Goal: Find specific page/section: Find specific page/section

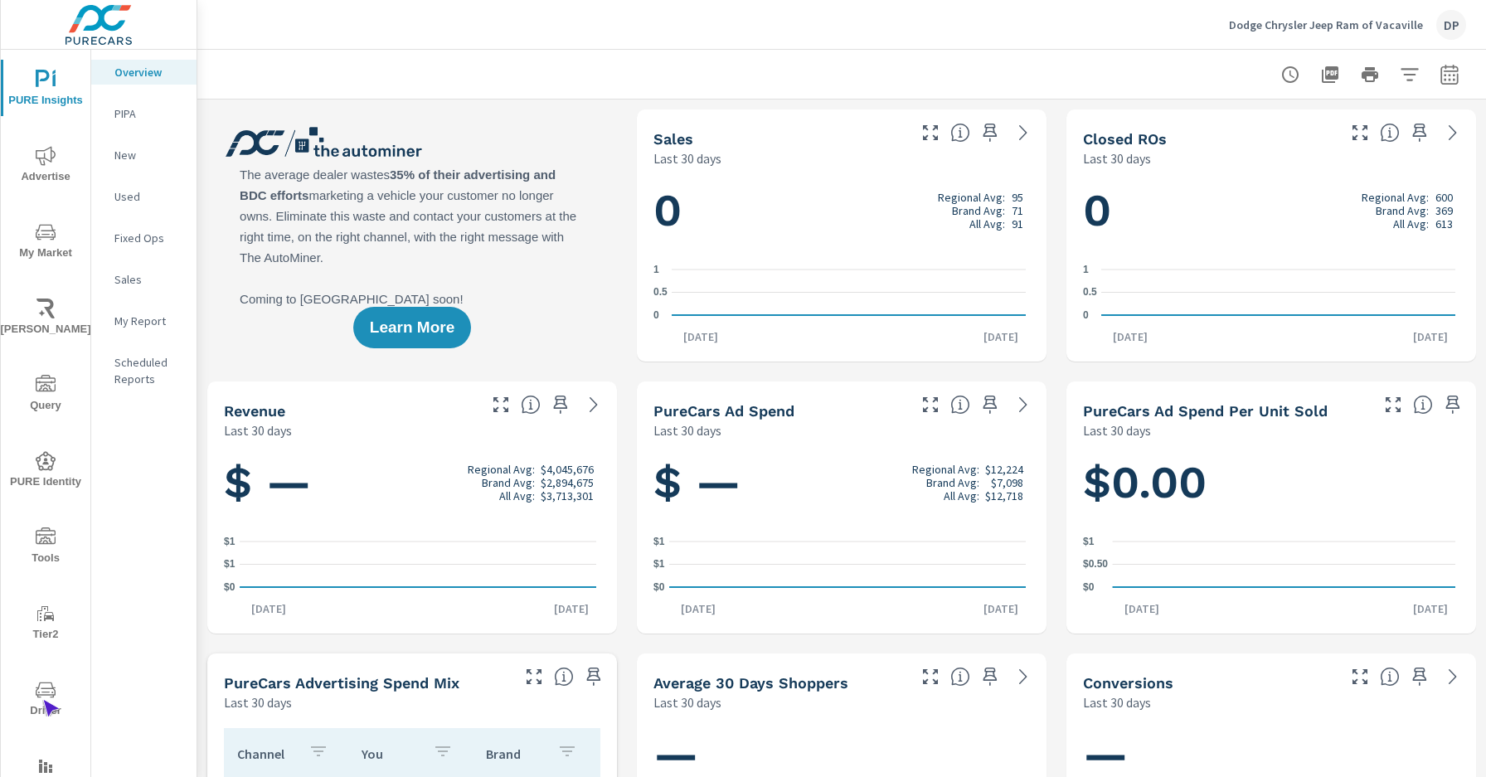
click at [42, 700] on span "Driver" at bounding box center [46, 700] width 80 height 41
